Goal: Information Seeking & Learning: Check status

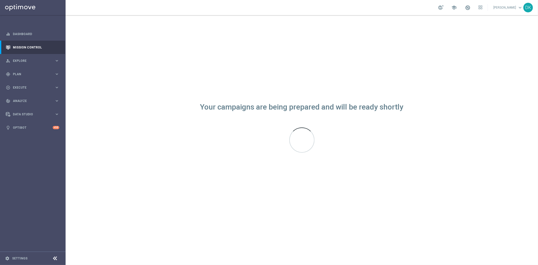
click at [217, 78] on div "Your campaigns are being prepared and will be ready shortly" at bounding box center [302, 140] width 472 height 250
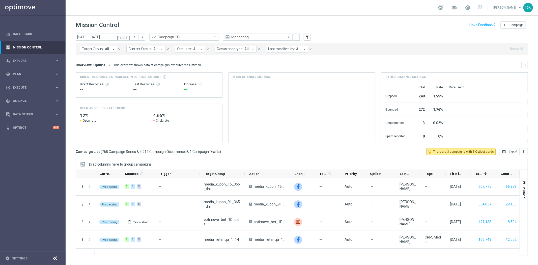
click at [127, 38] on icon "[DATE]" at bounding box center [124, 37] width 14 height 5
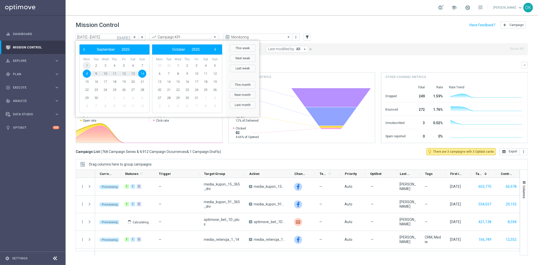
click at [88, 63] on span "1" at bounding box center [87, 65] width 8 height 8
click at [142, 74] on span "14" at bounding box center [142, 74] width 8 height 8
type input "01 Sep 2025 - 14 Sep 2025"
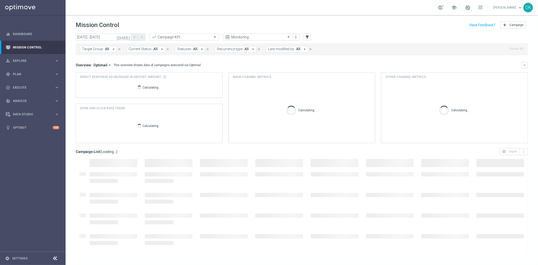
click at [104, 52] on button "Target Group: All arrow_drop_down" at bounding box center [98, 49] width 37 height 7
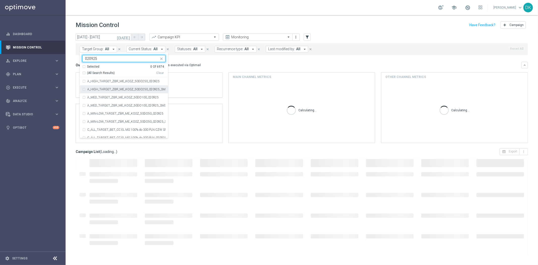
click at [116, 85] on div "A_HIGH_TARGET_ZBR_ME_KOSZ_50DO250_020925 A_HIGH_TARGET_ZBR_ME_KOSZ_50DO250_0209…" at bounding box center [124, 107] width 88 height 60
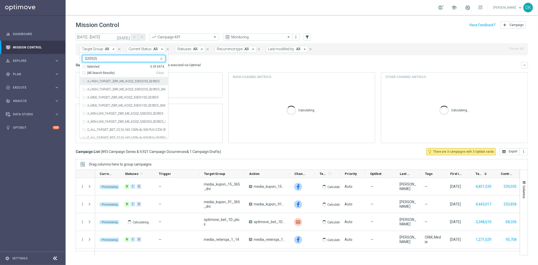
click at [107, 82] on label "A_HIGH_TARGET_ZBR_ME_KOSZ_50DO250_020925" at bounding box center [123, 81] width 72 height 3
type input "020925"
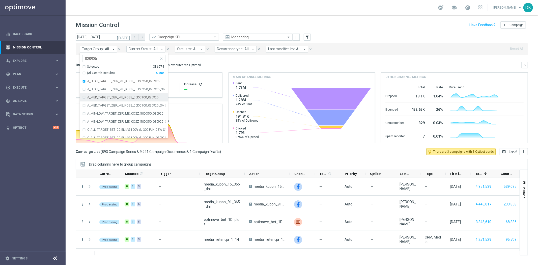
click at [112, 96] on label "A_MED_TARGET_ZBR_ME_KOSZ_50DO100_020925" at bounding box center [122, 97] width 71 height 3
drag, startPoint x: 113, startPoint y: 115, endPoint x: 113, endPoint y: 112, distance: 2.6
click at [113, 114] on label "A_MIN-LOW_TARGET_ZBR_ME_KOSZ_50DO50_020925" at bounding box center [125, 113] width 76 height 3
click at [70, 103] on div "today 01 Sep 2025 - 14 Sep 2025 arrow_back arrow_forward Campaign KPI trending_…" at bounding box center [302, 147] width 472 height 227
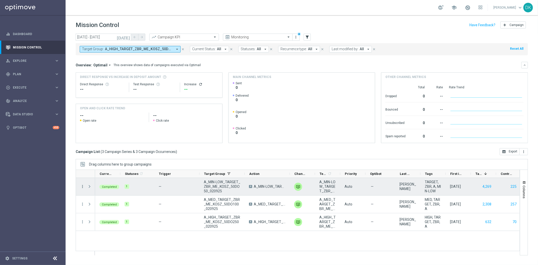
click at [82, 188] on icon "more_vert" at bounding box center [82, 186] width 5 height 5
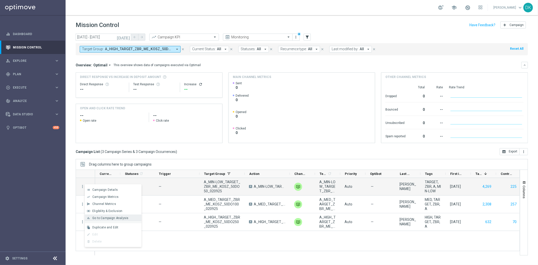
click at [120, 218] on span "Go to Campaign Analysis" at bounding box center [110, 218] width 36 height 4
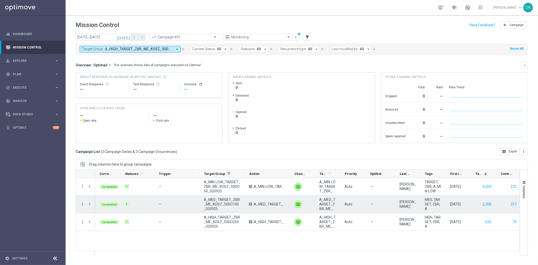
click at [81, 203] on icon "more_vert" at bounding box center [82, 204] width 5 height 5
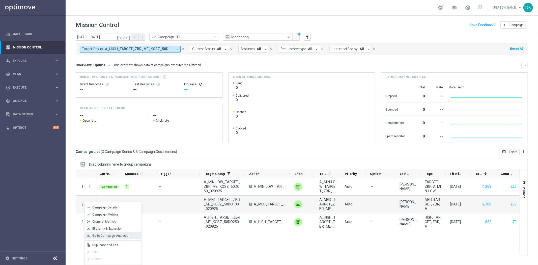
click at [108, 234] on span "Go to Campaign Analysis" at bounding box center [110, 236] width 36 height 4
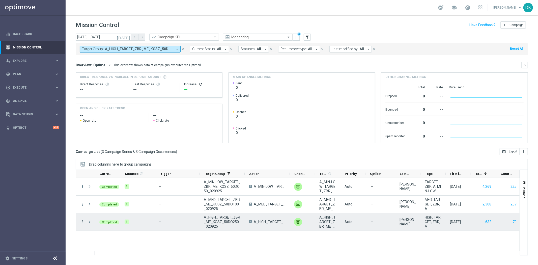
click at [80, 222] on icon "more_vert" at bounding box center [82, 221] width 5 height 5
click at [119, 190] on span "Go to Campaign Analysis" at bounding box center [110, 191] width 36 height 4
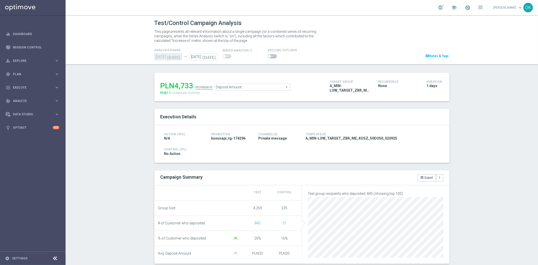
scroll to position [112, 0]
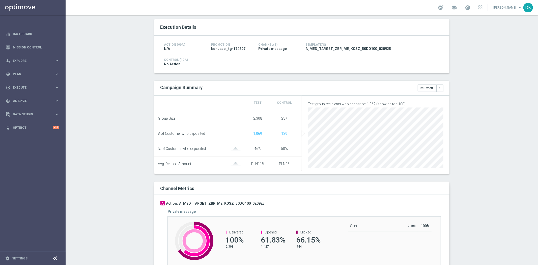
scroll to position [112, 0]
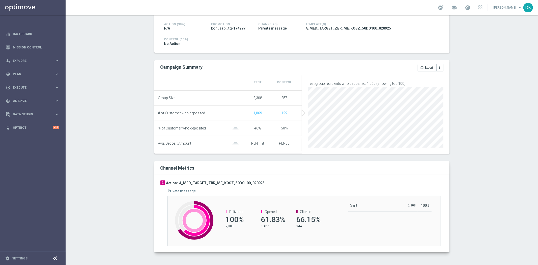
click at [273, 184] on div "A Action: A_MED_TARGET_ZBR_ME_KOSZ_50DO100_020925" at bounding box center [301, 182] width 283 height 5
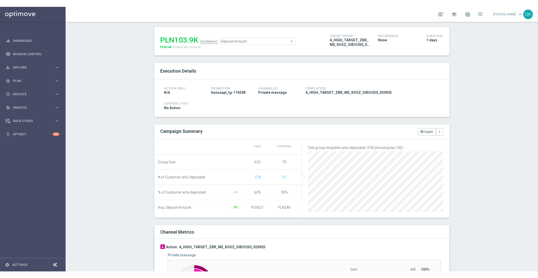
scroll to position [112, 0]
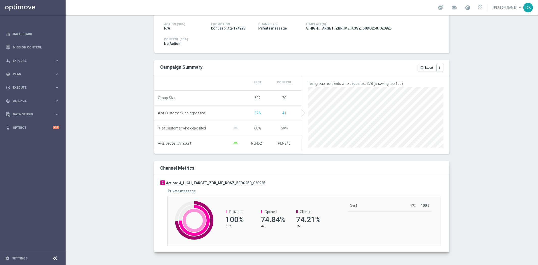
click at [125, 255] on div "Test/Control Campaign Analysis This page presents all relevant information abou…" at bounding box center [302, 140] width 472 height 250
click at [131, 215] on div "Test/Control Campaign Analysis This page presents all relevant information abou…" at bounding box center [302, 140] width 472 height 250
click at [125, 167] on div "Test/Control Campaign Analysis This page presents all relevant information abou…" at bounding box center [302, 140] width 472 height 250
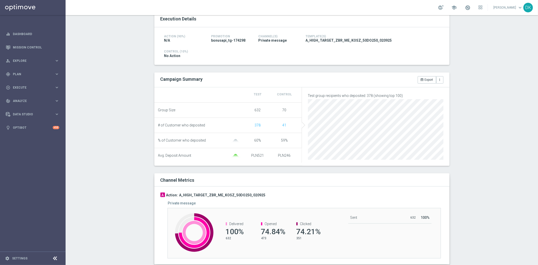
scroll to position [98, 0]
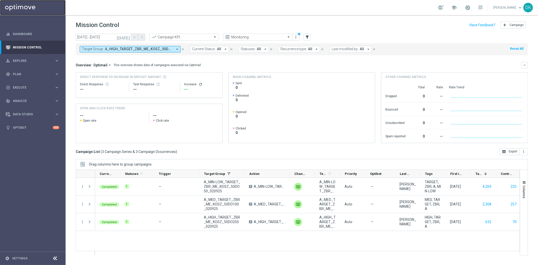
click at [35, 9] on link at bounding box center [33, 7] width 66 height 15
click at [29, 5] on link at bounding box center [33, 7] width 66 height 15
